Goal: Task Accomplishment & Management: Complete application form

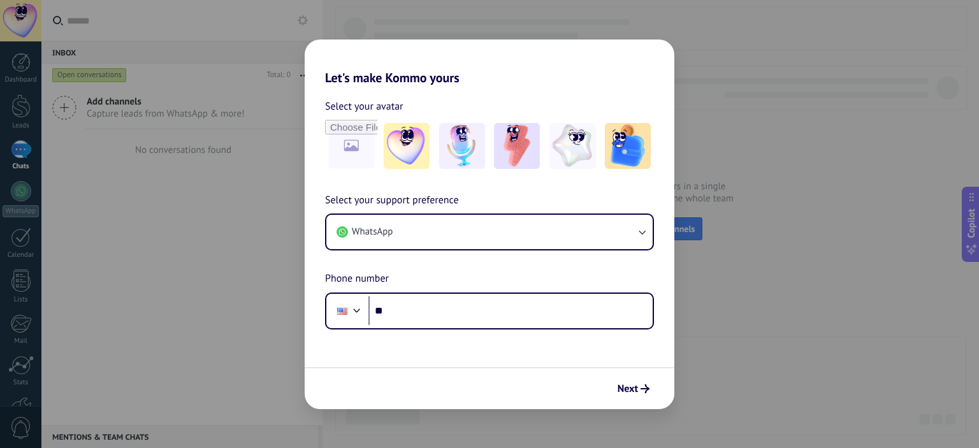
click at [199, 271] on div "Let's make Kommo yours Select your avatar Select your support preference WhatsA…" at bounding box center [489, 224] width 979 height 448
click at [203, 257] on div "Let's make Kommo yours Select your avatar Select your support preference WhatsA…" at bounding box center [489, 224] width 979 height 448
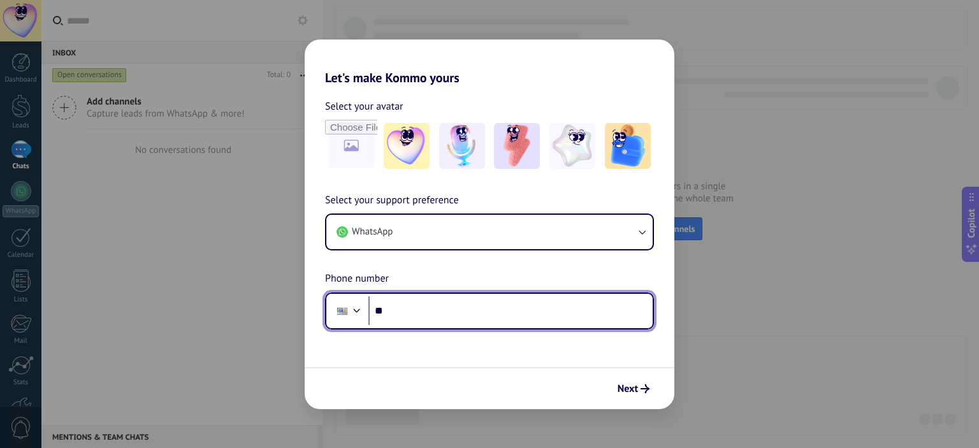
click at [498, 322] on input "**" at bounding box center [510, 310] width 284 height 29
click at [357, 312] on div at bounding box center [356, 308] width 15 height 15
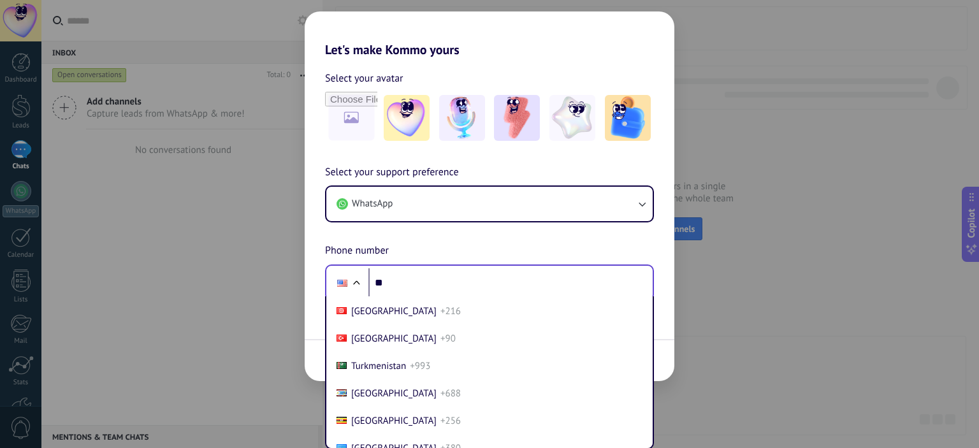
scroll to position [5283, 0]
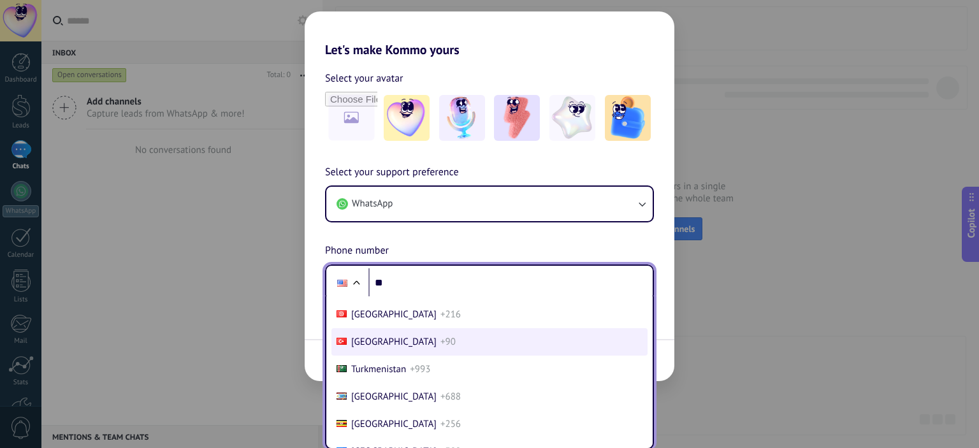
click at [477, 356] on li "Turkey +90" at bounding box center [489, 341] width 316 height 27
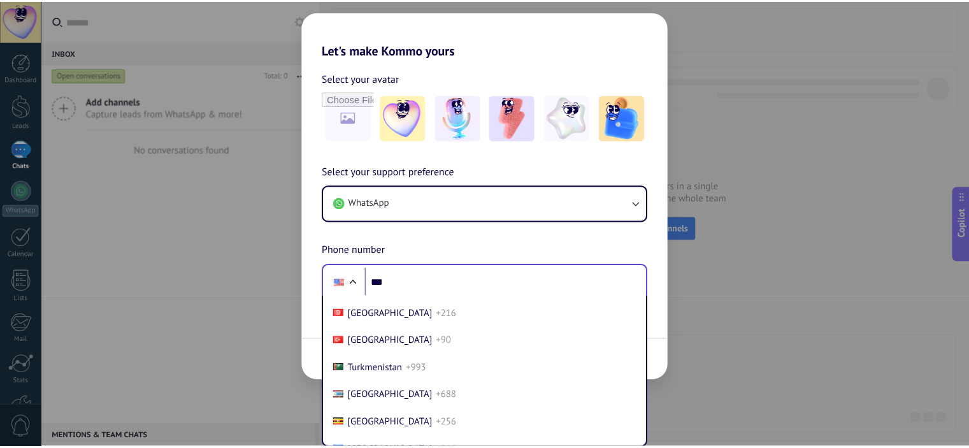
scroll to position [0, 0]
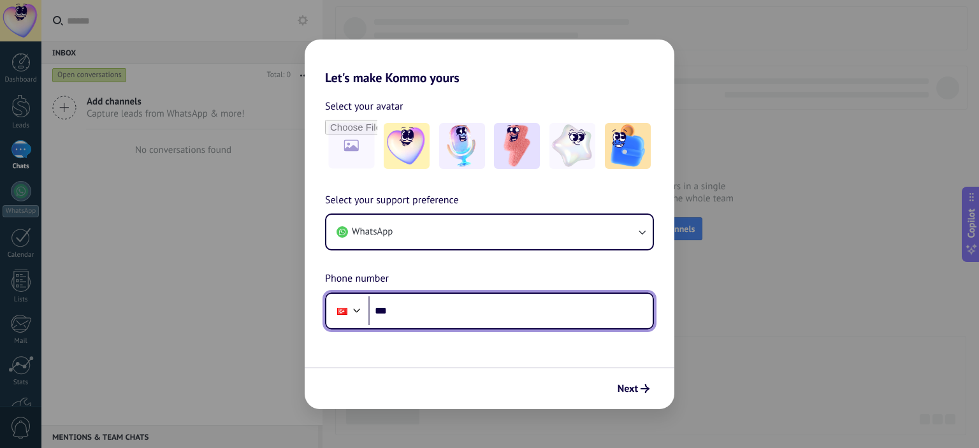
click at [461, 305] on input "***" at bounding box center [510, 310] width 284 height 29
type input "**********"
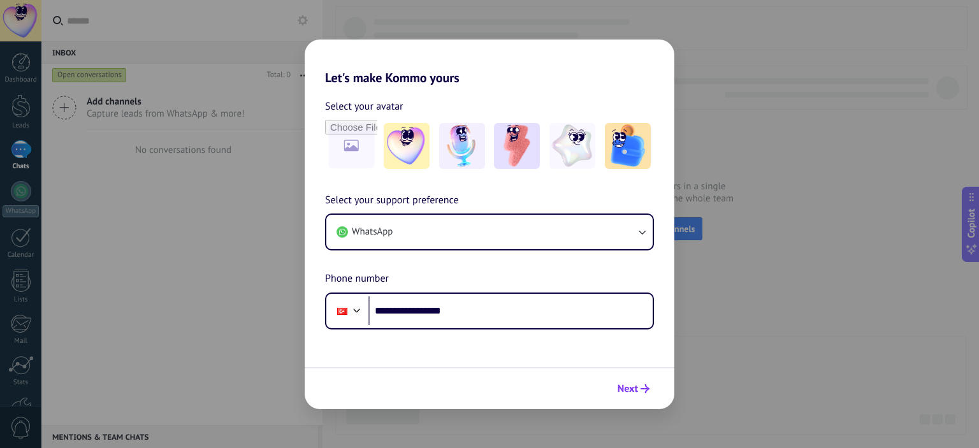
click at [637, 387] on span "Next" at bounding box center [627, 388] width 20 height 9
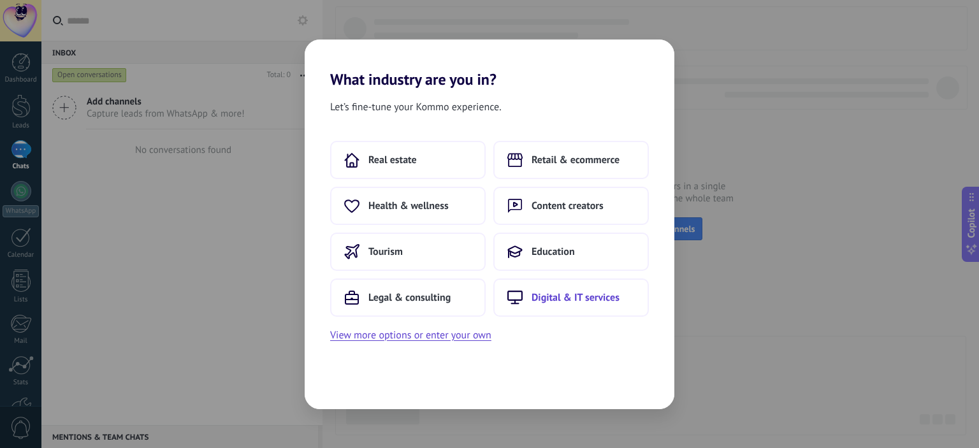
click at [633, 298] on button "Digital & IT services" at bounding box center [570, 297] width 155 height 38
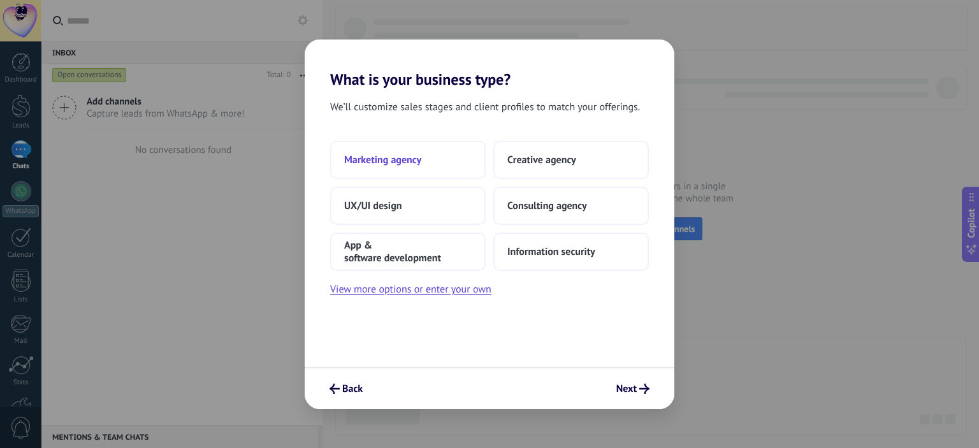
click at [410, 157] on span "Marketing agency" at bounding box center [382, 160] width 77 height 13
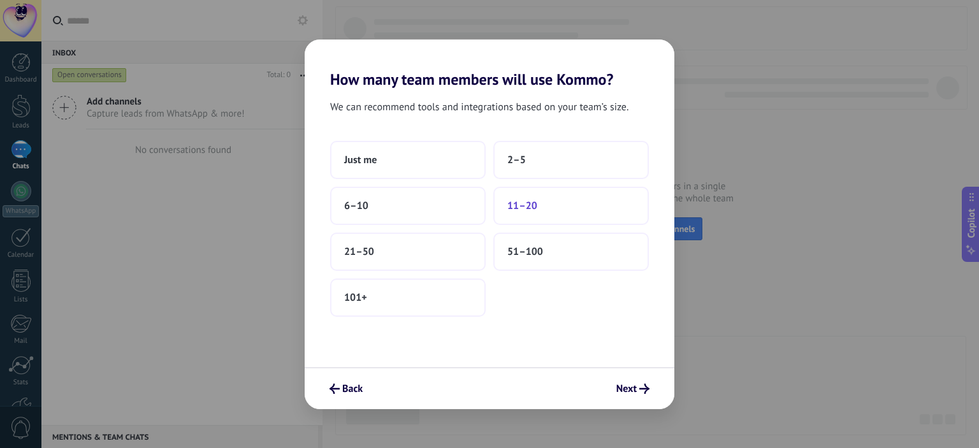
click at [538, 198] on button "11–20" at bounding box center [570, 206] width 155 height 38
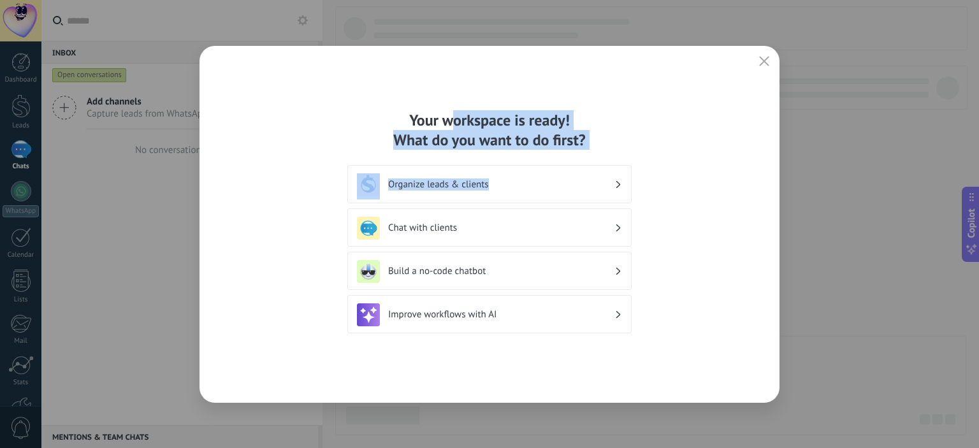
drag, startPoint x: 449, startPoint y: 108, endPoint x: 505, endPoint y: 151, distance: 71.4
click at [506, 159] on div "Your workspace is ready! What do you want to do first? Organize leads & clients…" at bounding box center [489, 224] width 580 height 357
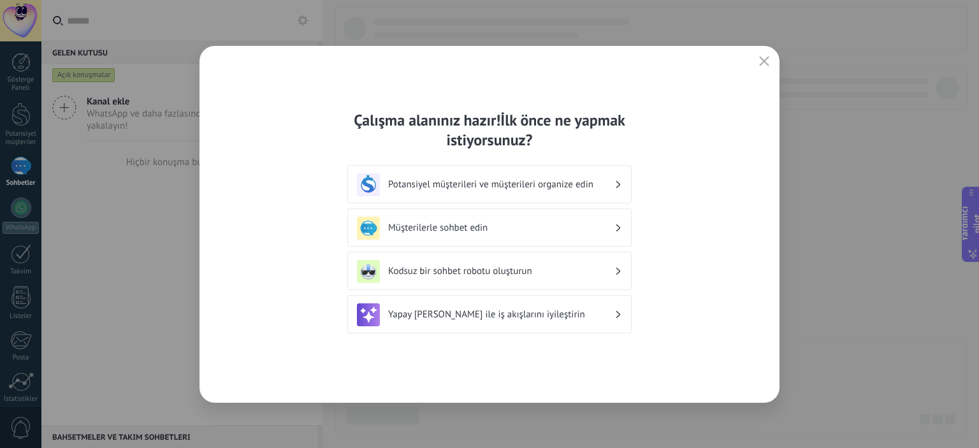
click at [563, 111] on font "İlk önce ne yapmak istiyorsunuz?" at bounding box center [536, 130] width 178 height 40
click at [607, 181] on h3 "Potansiyel müşterileri ve müşterileri organize edin" at bounding box center [501, 184] width 226 height 12
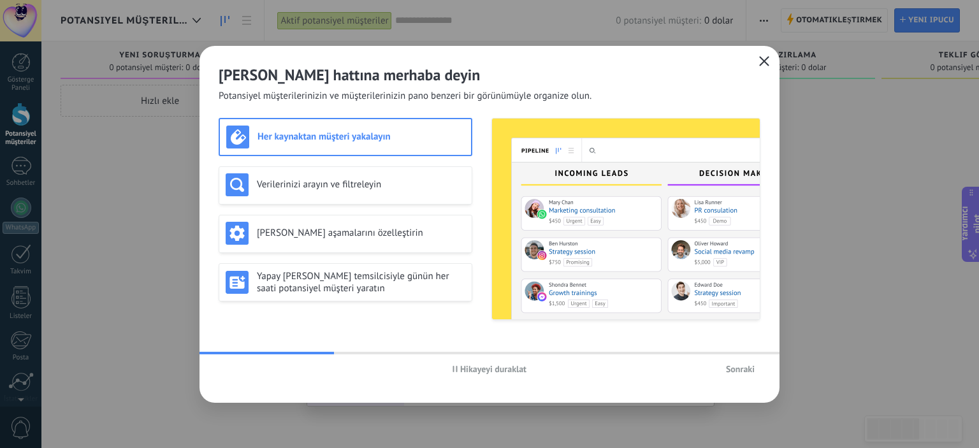
click at [766, 63] on icon "button" at bounding box center [764, 61] width 10 height 10
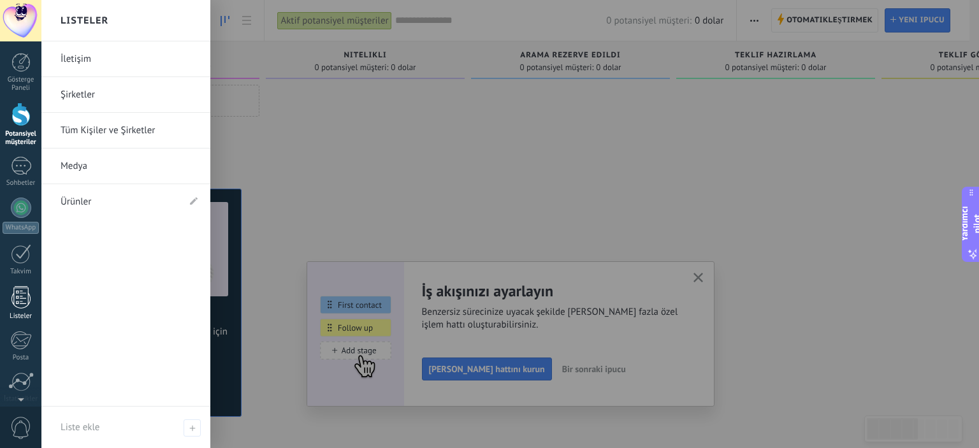
click at [22, 291] on div at bounding box center [20, 297] width 19 height 22
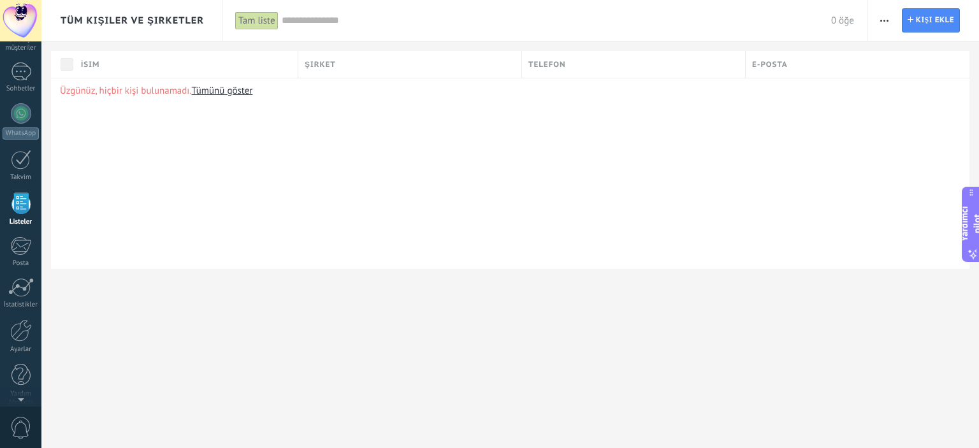
scroll to position [94, 0]
click at [926, 21] on font "Kişi ekle" at bounding box center [935, 20] width 38 height 10
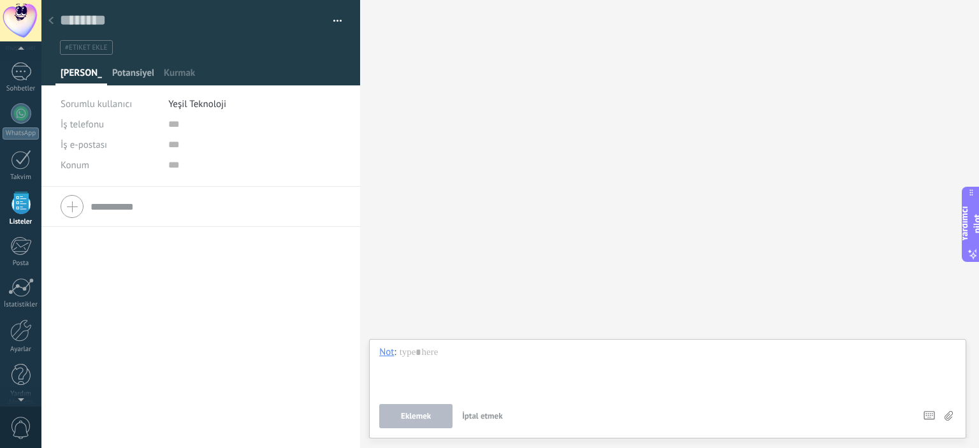
click at [118, 76] on font "Potansiyel müşteriler" at bounding box center [155, 73] width 87 height 12
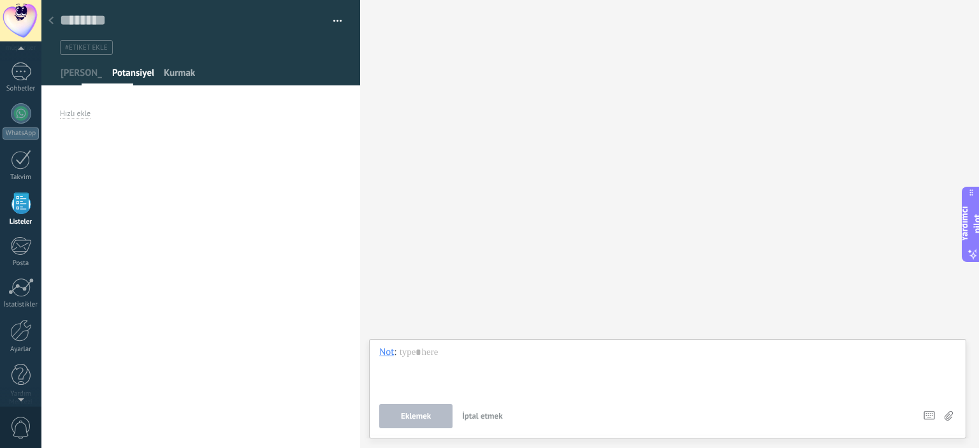
click at [164, 75] on font "Kurmak" at bounding box center [179, 73] width 31 height 12
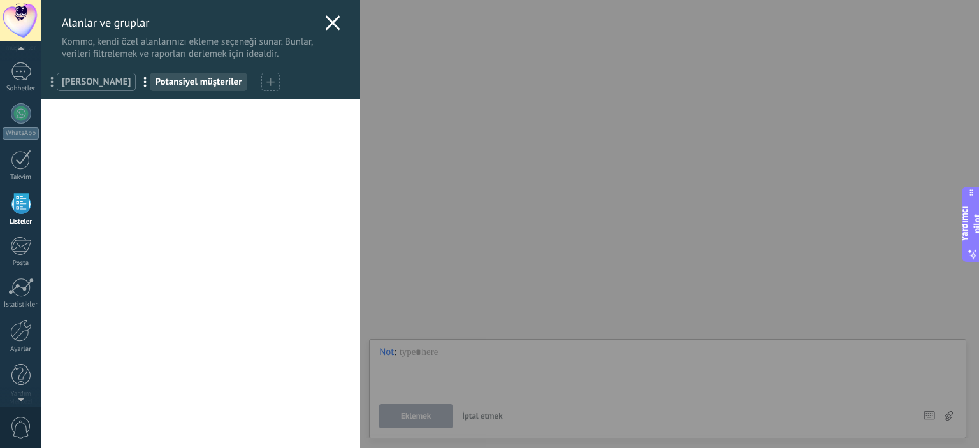
click at [226, 262] on div "Deneme süresi Planında özel alanların sınırına ulaştınız. İletişim adı ... Tele…" at bounding box center [200, 273] width 319 height 349
click at [266, 82] on use at bounding box center [270, 82] width 8 height 8
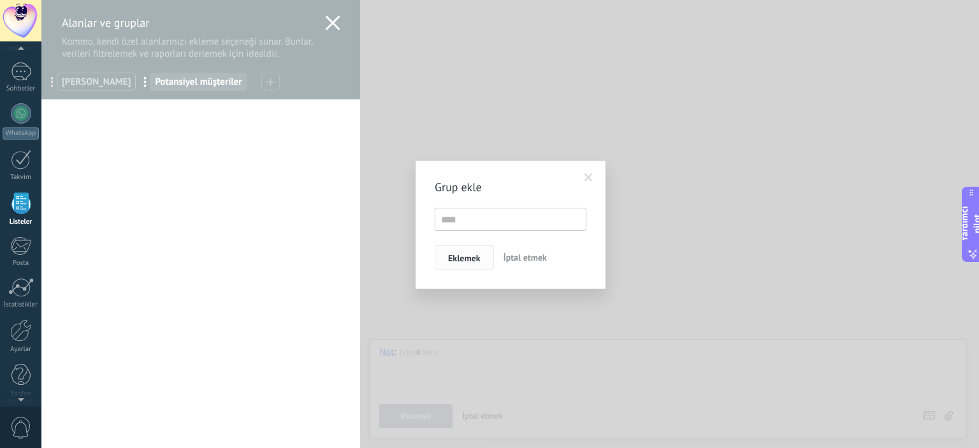
click at [469, 255] on font "Eklemek" at bounding box center [464, 257] width 32 height 11
click at [521, 255] on font "İptal etmek" at bounding box center [524, 257] width 43 height 11
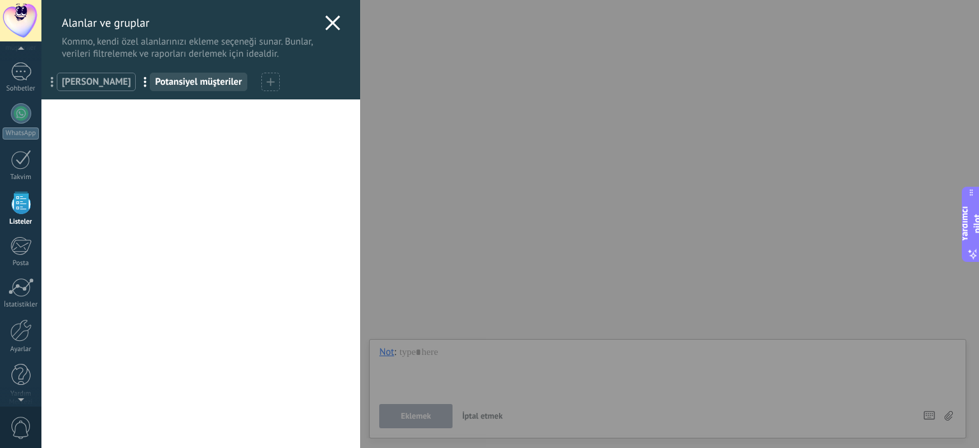
click at [331, 24] on icon at bounding box center [332, 22] width 15 height 15
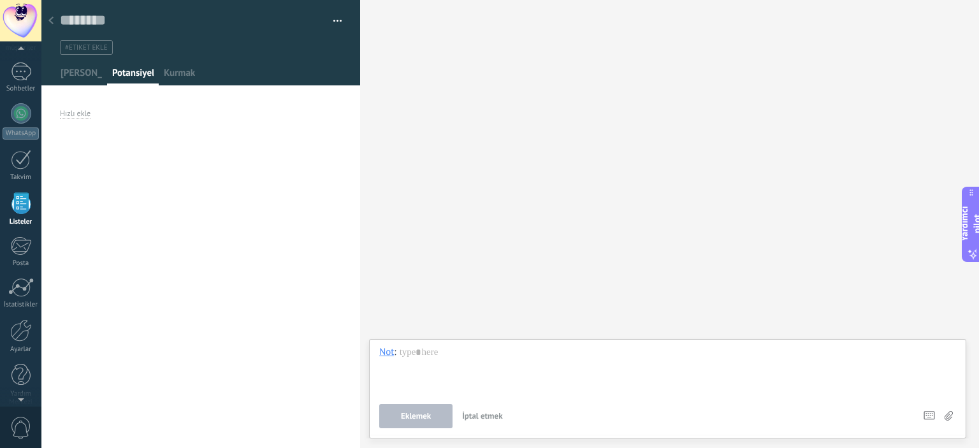
click at [453, 175] on div "Search Load more Participants:" at bounding box center [669, 224] width 619 height 448
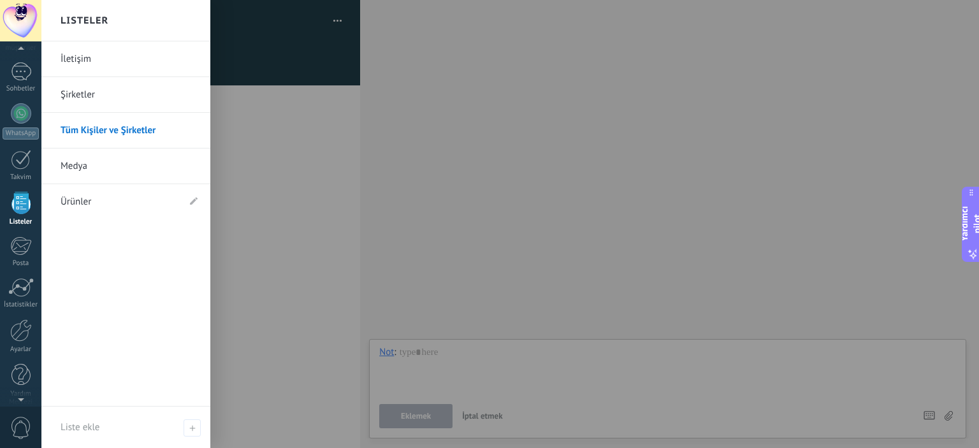
click at [67, 56] on font "İletişim" at bounding box center [76, 59] width 31 height 12
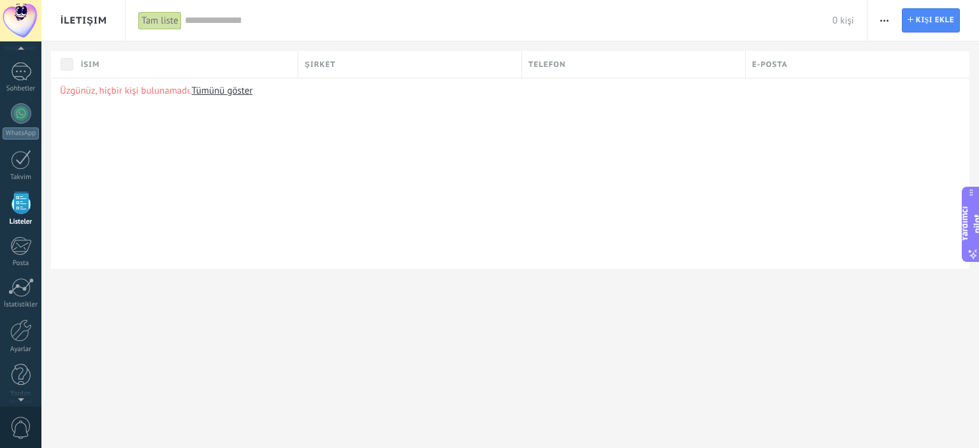
click at [238, 78] on div "Üzgünüz, hiçbir kişi bulunamadı. Tümünü göster" at bounding box center [510, 173] width 918 height 191
click at [238, 82] on div "Üzgünüz, hiçbir kişi bulunamadı. Tümünü göster" at bounding box center [510, 173] width 918 height 191
click at [886, 18] on span "button" at bounding box center [884, 20] width 8 height 24
click at [927, 136] on font "[PERSON_NAME]" at bounding box center [925, 130] width 69 height 12
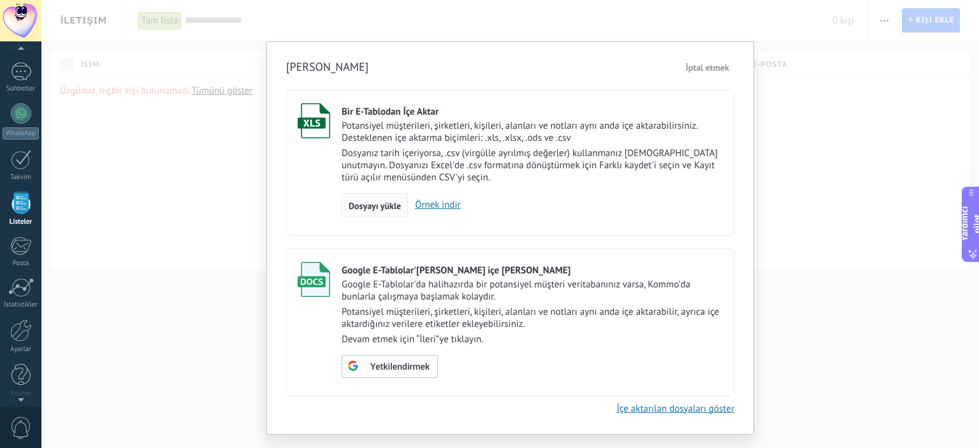
click at [367, 203] on font "Dosyayı yükle" at bounding box center [375, 205] width 52 height 11
click at [0, 0] on input "Bir E-Tablodan İçe Aktar Potansiyel müşterileri, şirketleri, kişileri, alanları…" at bounding box center [0, 0] width 0 height 0
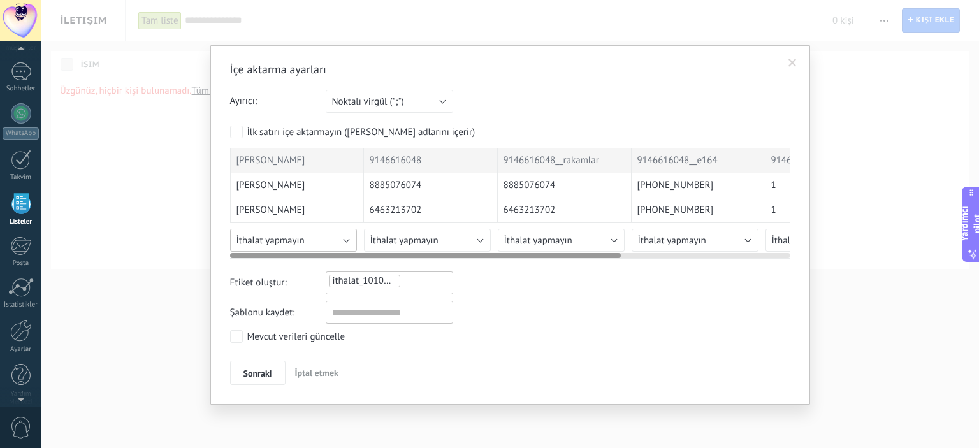
click at [338, 240] on button "İthalat yapmayın" at bounding box center [293, 240] width 127 height 23
click at [347, 250] on div at bounding box center [510, 253] width 560 height 10
click at [343, 241] on button "İthalat yapmayın" at bounding box center [293, 240] width 127 height 23
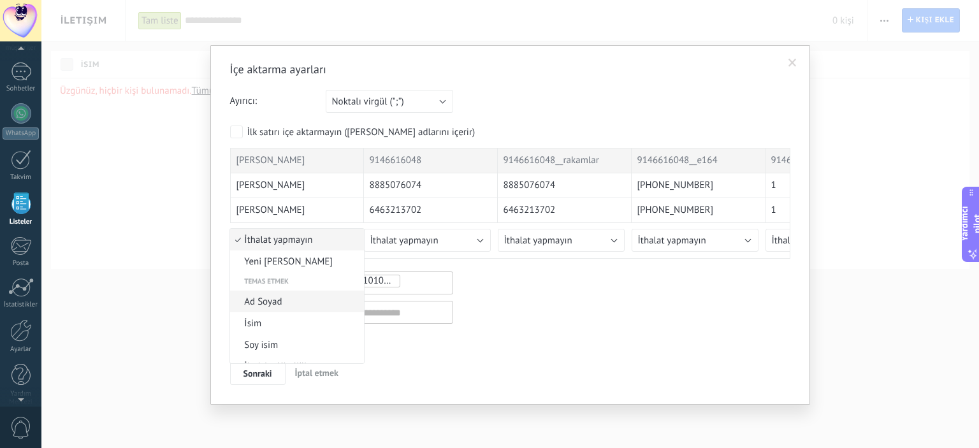
click at [316, 296] on span "Ad Soyad" at bounding box center [295, 302] width 130 height 12
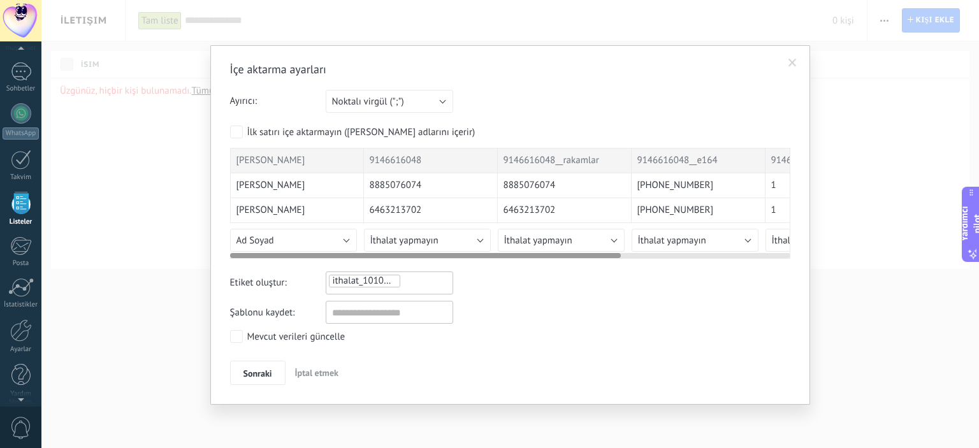
click at [470, 249] on div at bounding box center [510, 253] width 560 height 10
click at [471, 237] on button "İthalat yapmayın" at bounding box center [427, 240] width 127 height 23
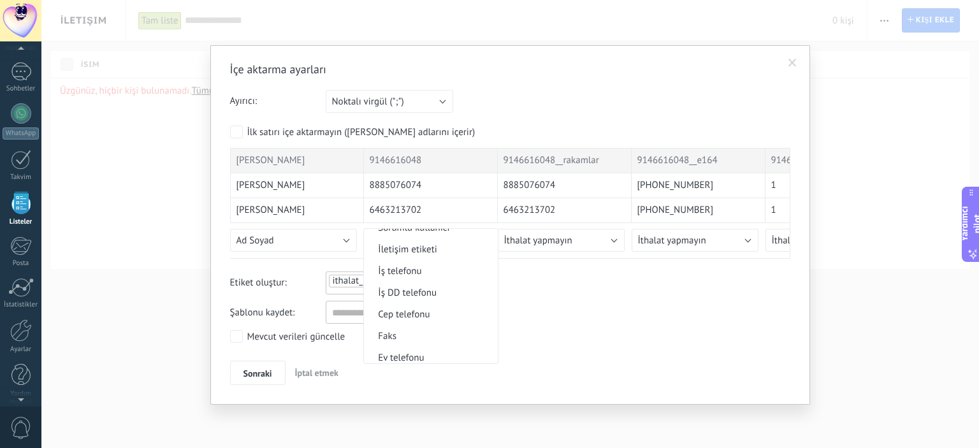
scroll to position [255, 0]
click at [445, 308] on span "Cep telefonu" at bounding box center [429, 307] width 130 height 12
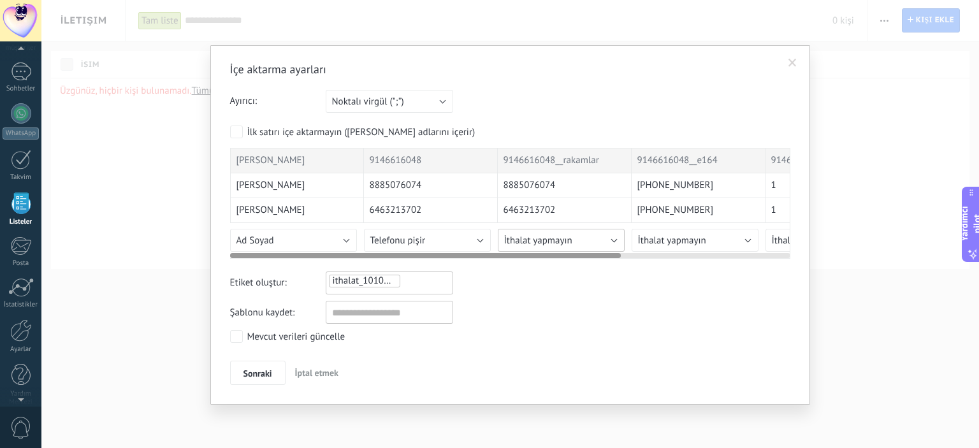
click at [580, 231] on button "İthalat yapmayın" at bounding box center [561, 240] width 127 height 23
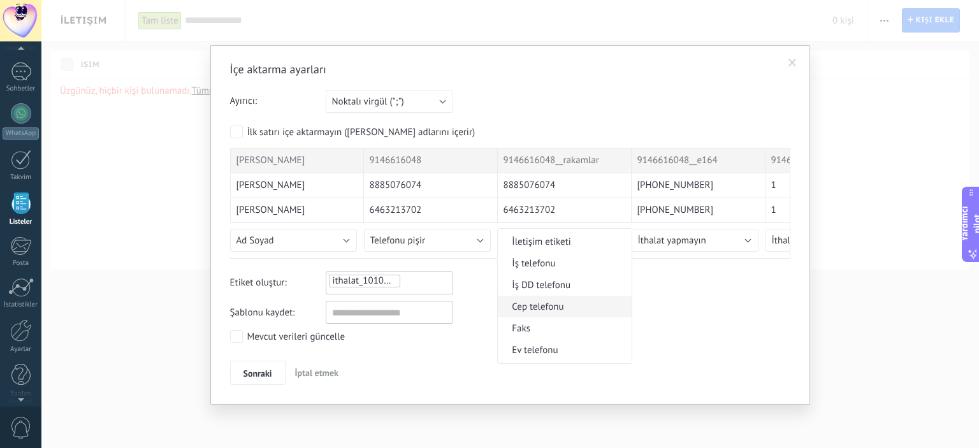
click at [581, 302] on span "Cep telefonu" at bounding box center [563, 307] width 130 height 12
click at [268, 373] on font "Sonraki" at bounding box center [257, 373] width 29 height 11
